Goal: Information Seeking & Learning: Check status

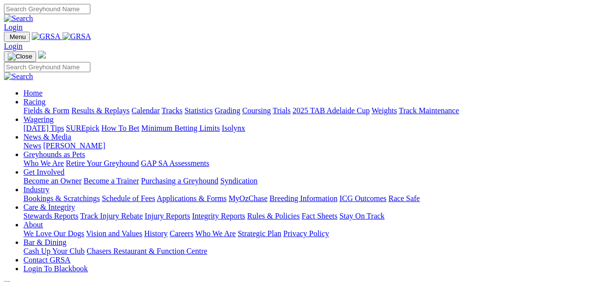
click at [112, 106] on link "Results & Replays" at bounding box center [100, 110] width 58 height 8
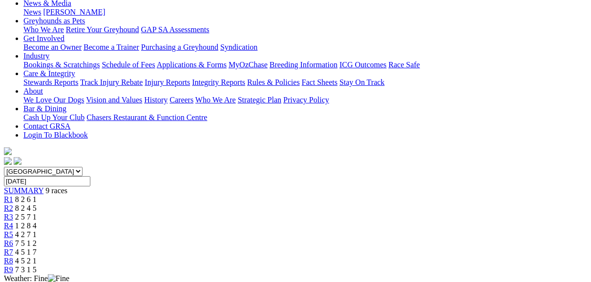
scroll to position [156, 0]
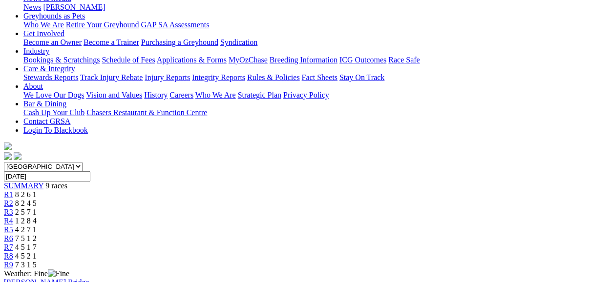
scroll to position [117, 0]
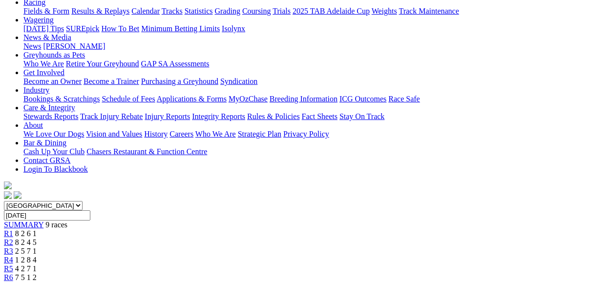
click at [172, 238] on div "R2 8 2 4 5" at bounding box center [295, 242] width 583 height 9
click at [13, 247] on span "R3" at bounding box center [8, 251] width 9 height 8
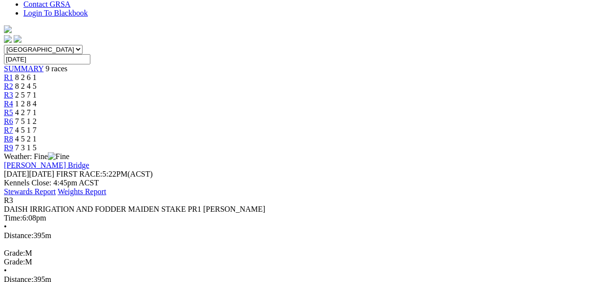
scroll to position [234, 0]
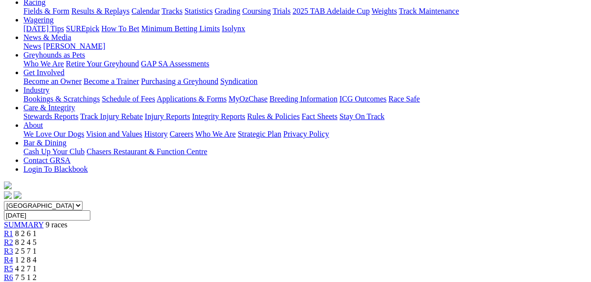
scroll to position [117, 0]
click at [13, 256] on span "R4" at bounding box center [8, 260] width 9 height 8
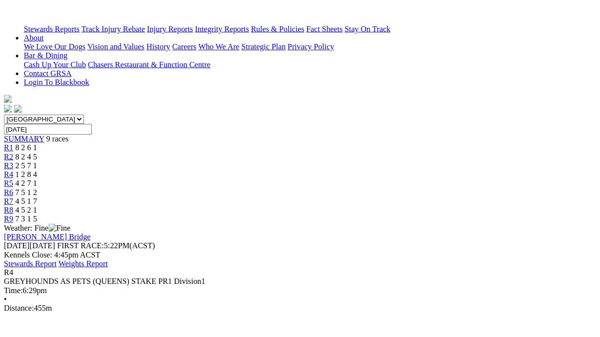
scroll to position [234, 0]
